Goal: Answer question/provide support

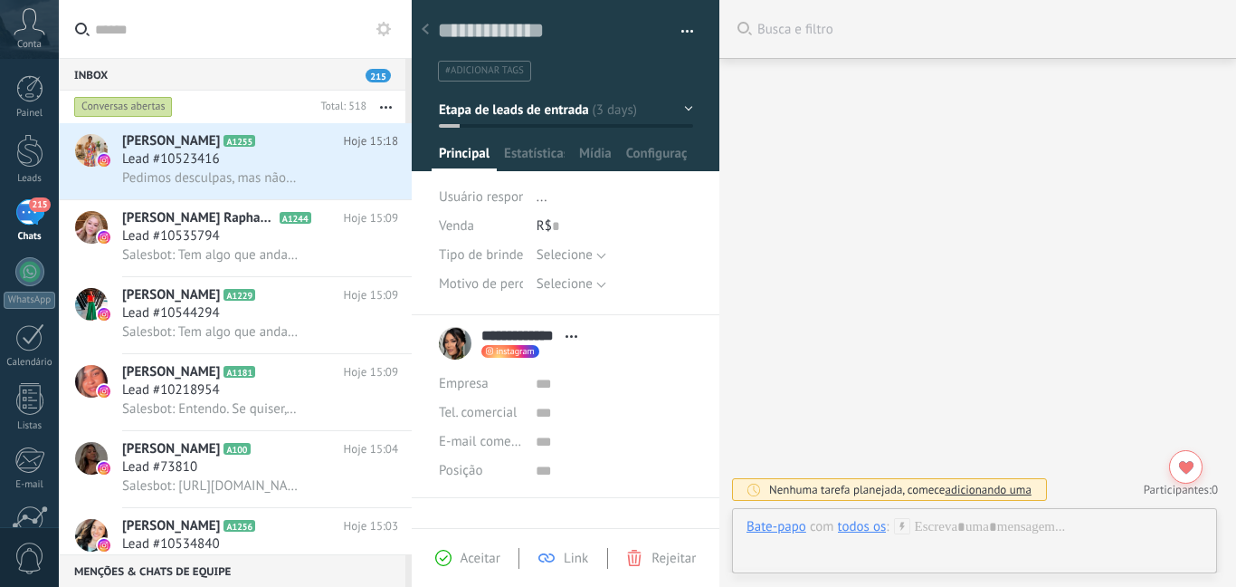
scroll to position [27, 0]
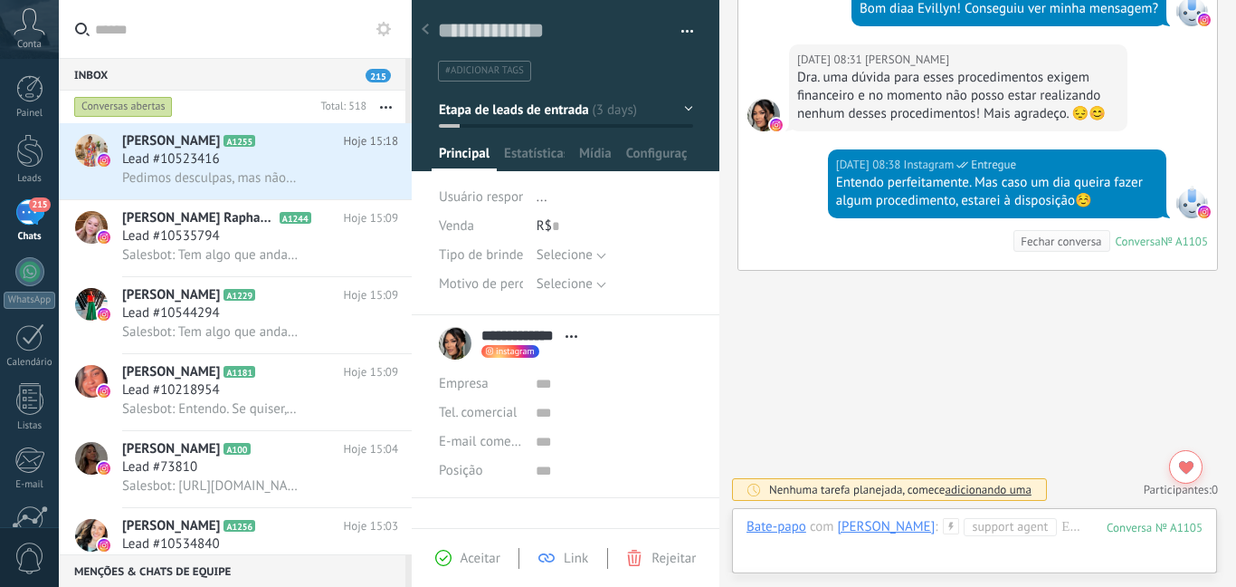
scroll to position [27, 0]
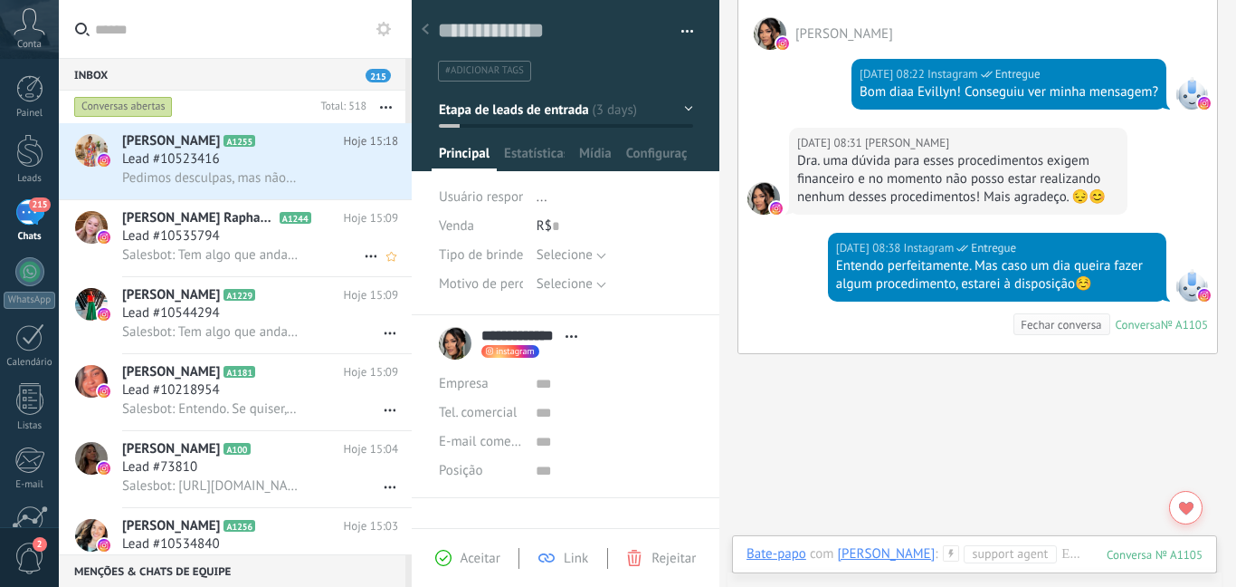
click at [304, 237] on div "Lead #10535794" at bounding box center [260, 236] width 276 height 18
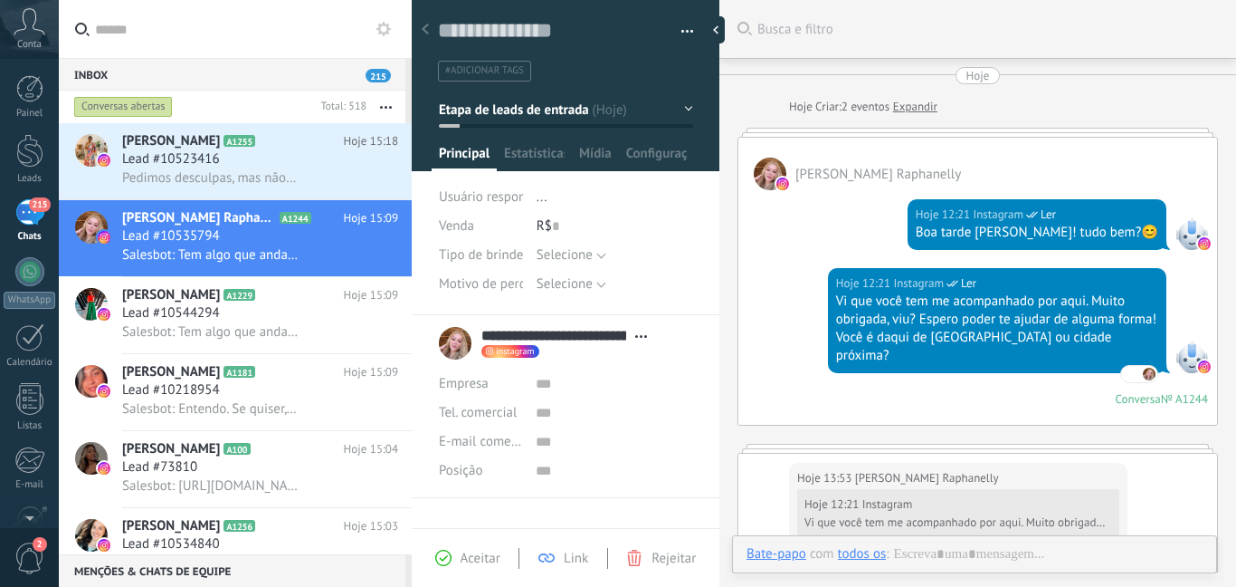
type textarea "**********"
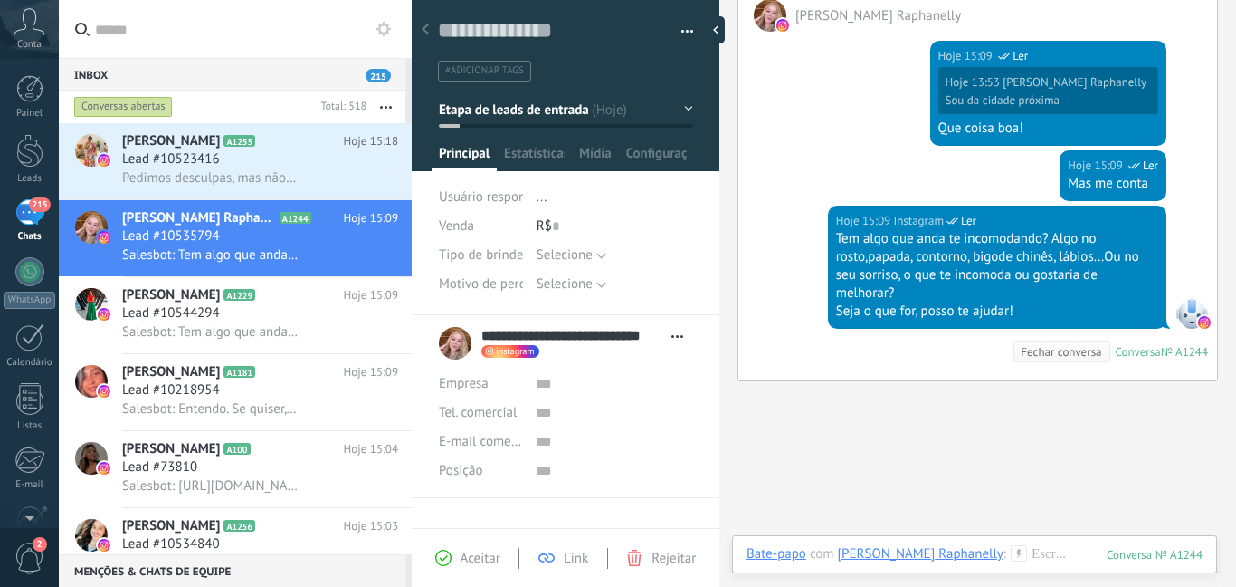
click at [905, 549] on div "[PERSON_NAME] Raphanelly" at bounding box center [921, 553] width 166 height 16
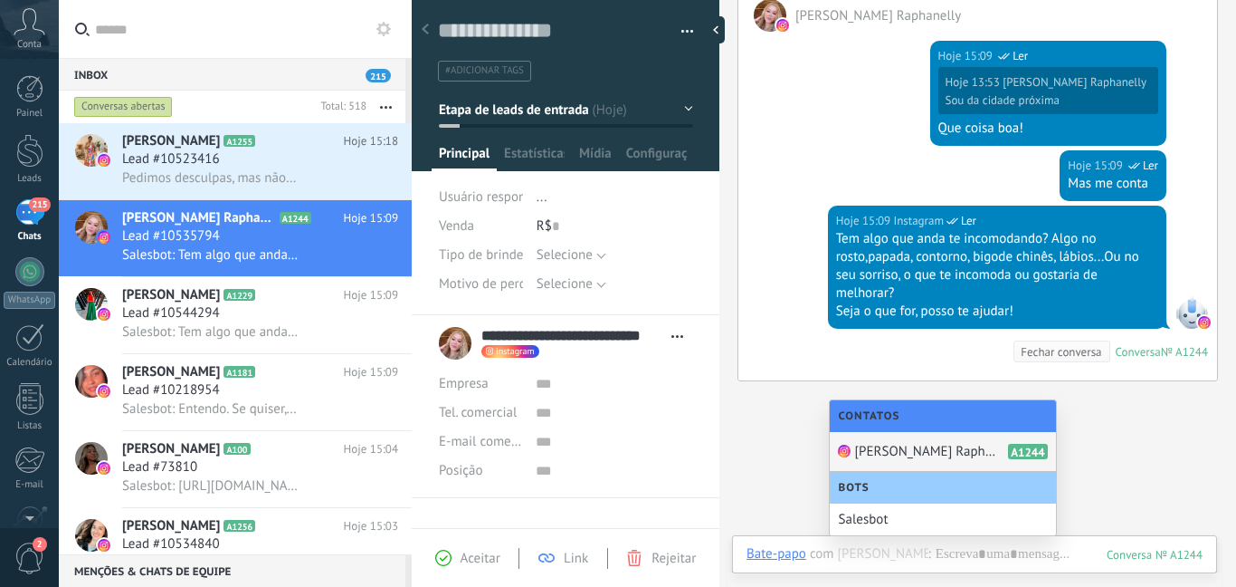
click at [927, 439] on div "Rubyana Raphanelly Raphanelly A1244" at bounding box center [943, 452] width 226 height 40
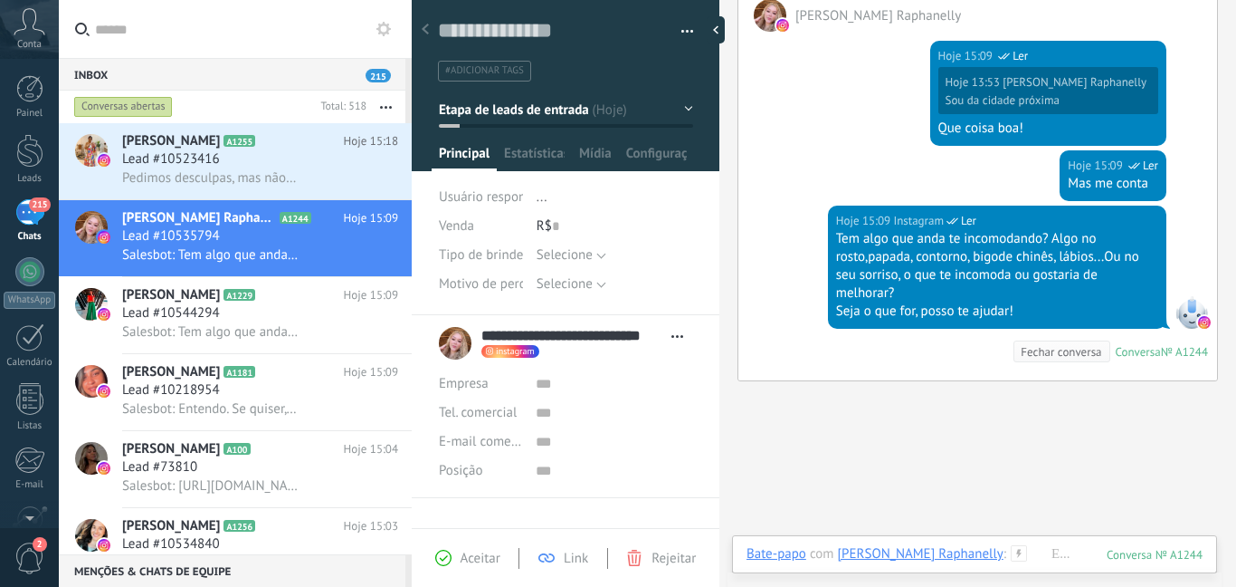
click at [1027, 549] on icon at bounding box center [1019, 553] width 16 height 16
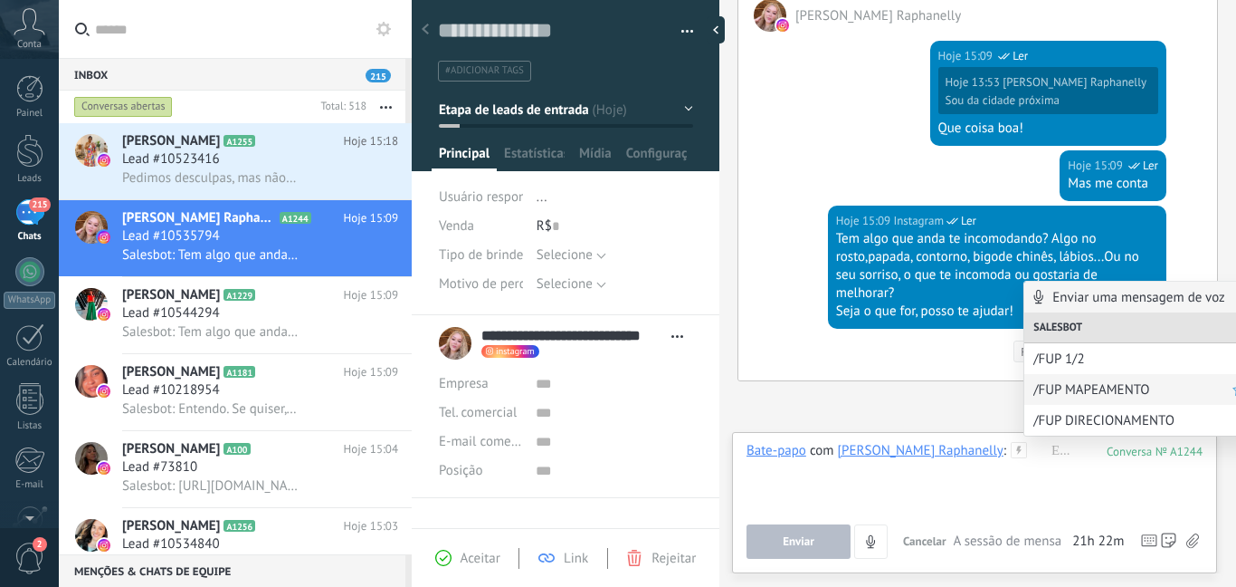
click at [1053, 387] on span "/FUP MAPEAMENTO" at bounding box center [1133, 389] width 199 height 17
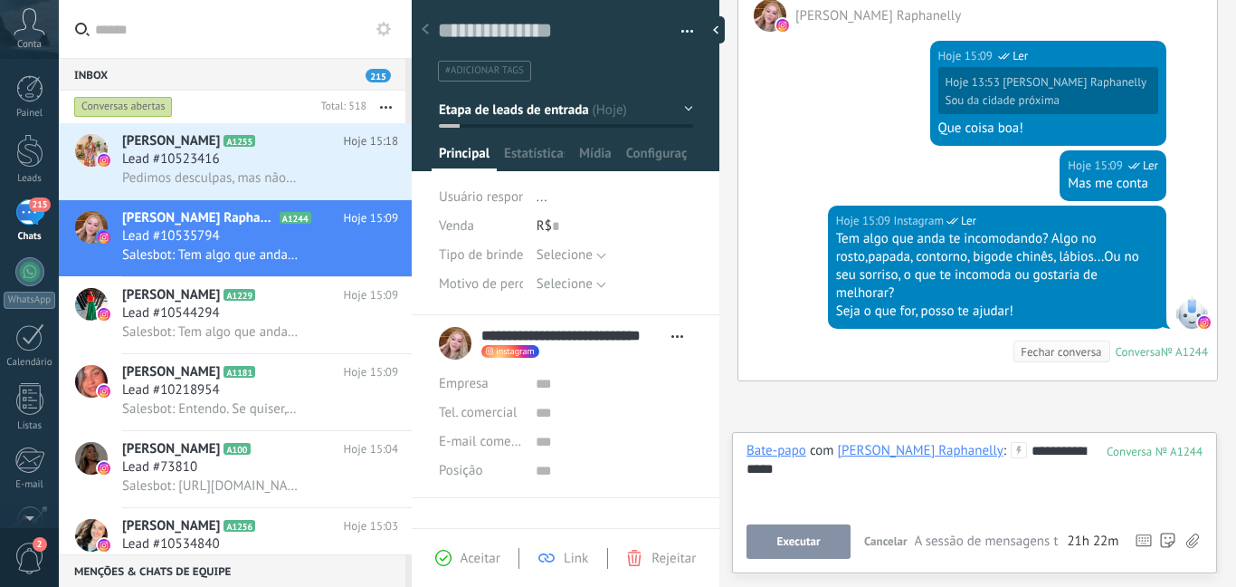
click at [794, 543] on span "Executar" at bounding box center [798, 541] width 43 height 13
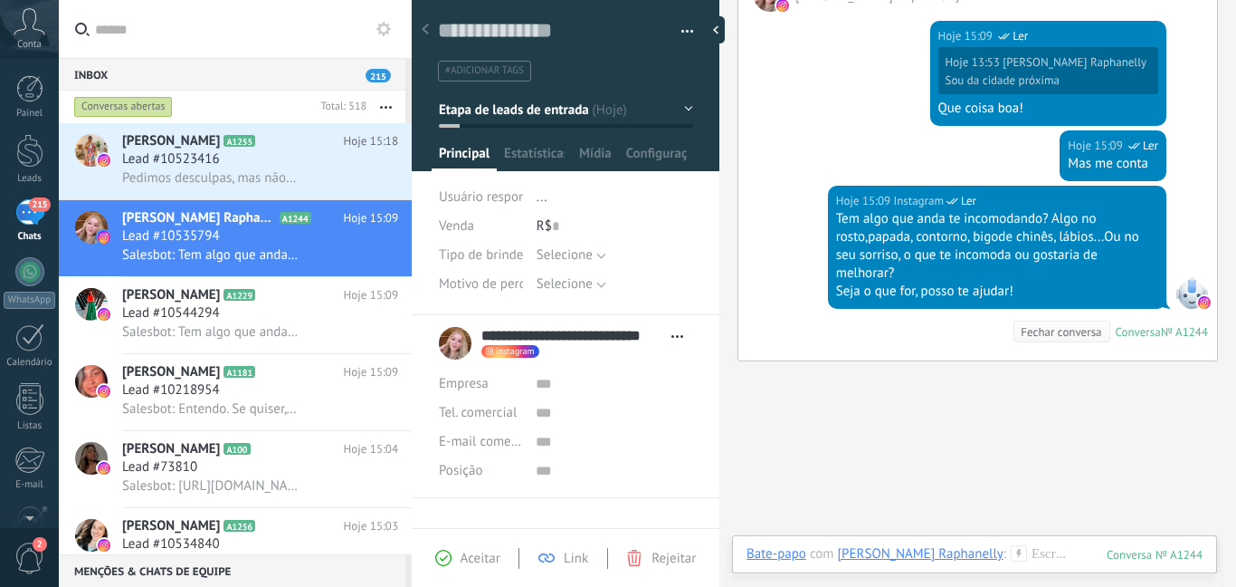
scroll to position [779, 0]
